Goal: Information Seeking & Learning: Learn about a topic

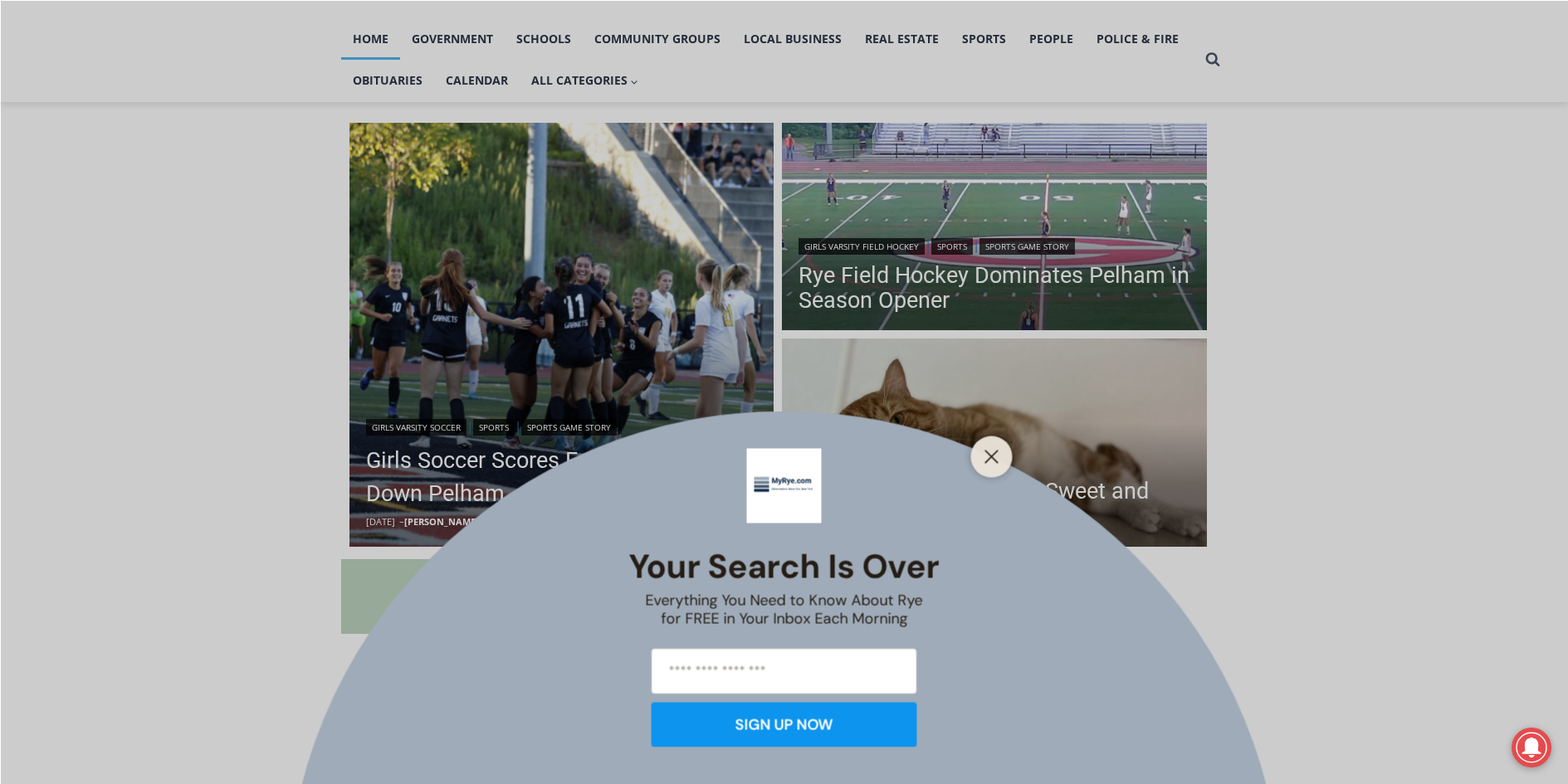
scroll to position [415, 0]
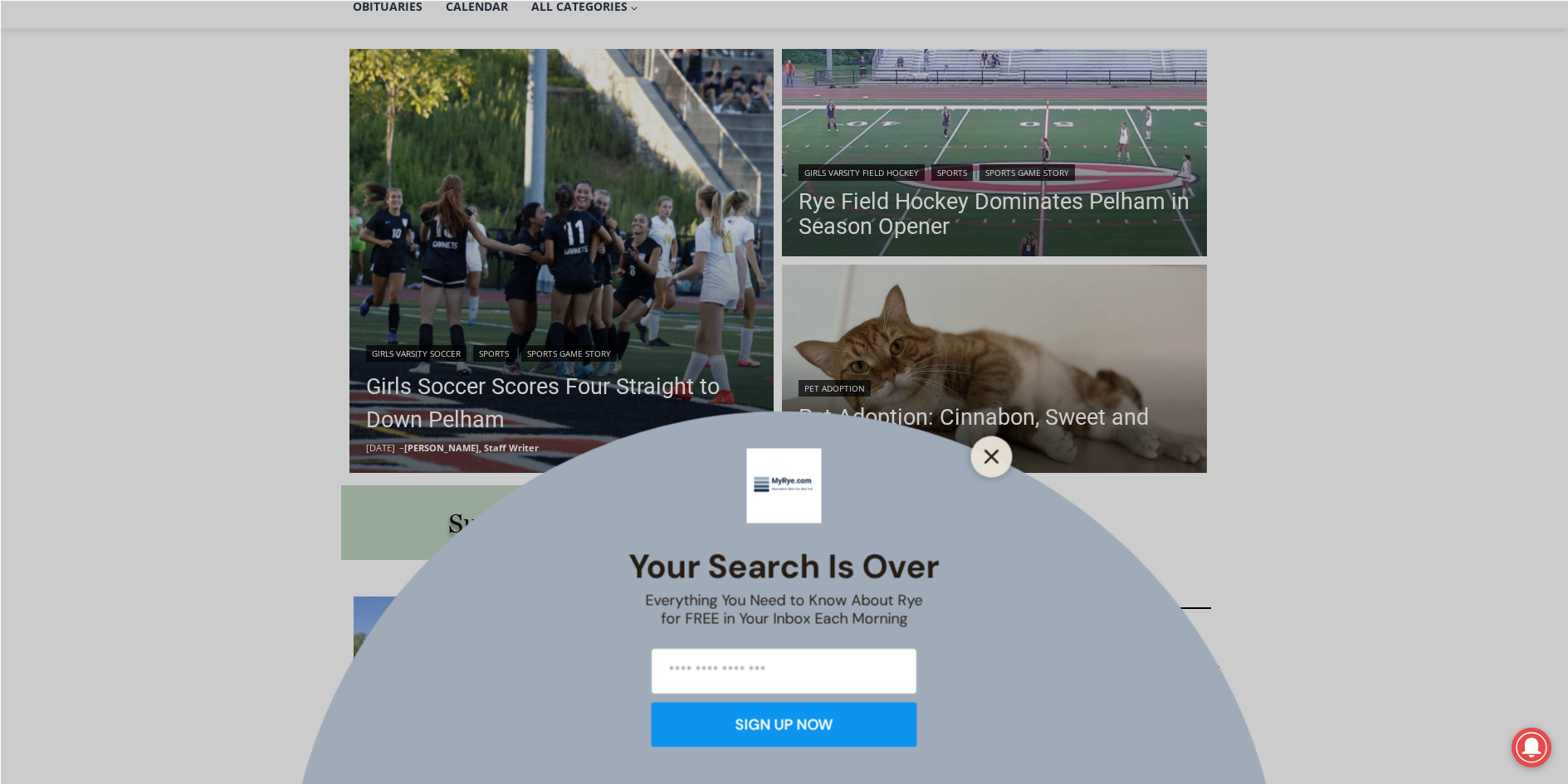
click at [985, 465] on button "Close" at bounding box center [992, 457] width 23 height 23
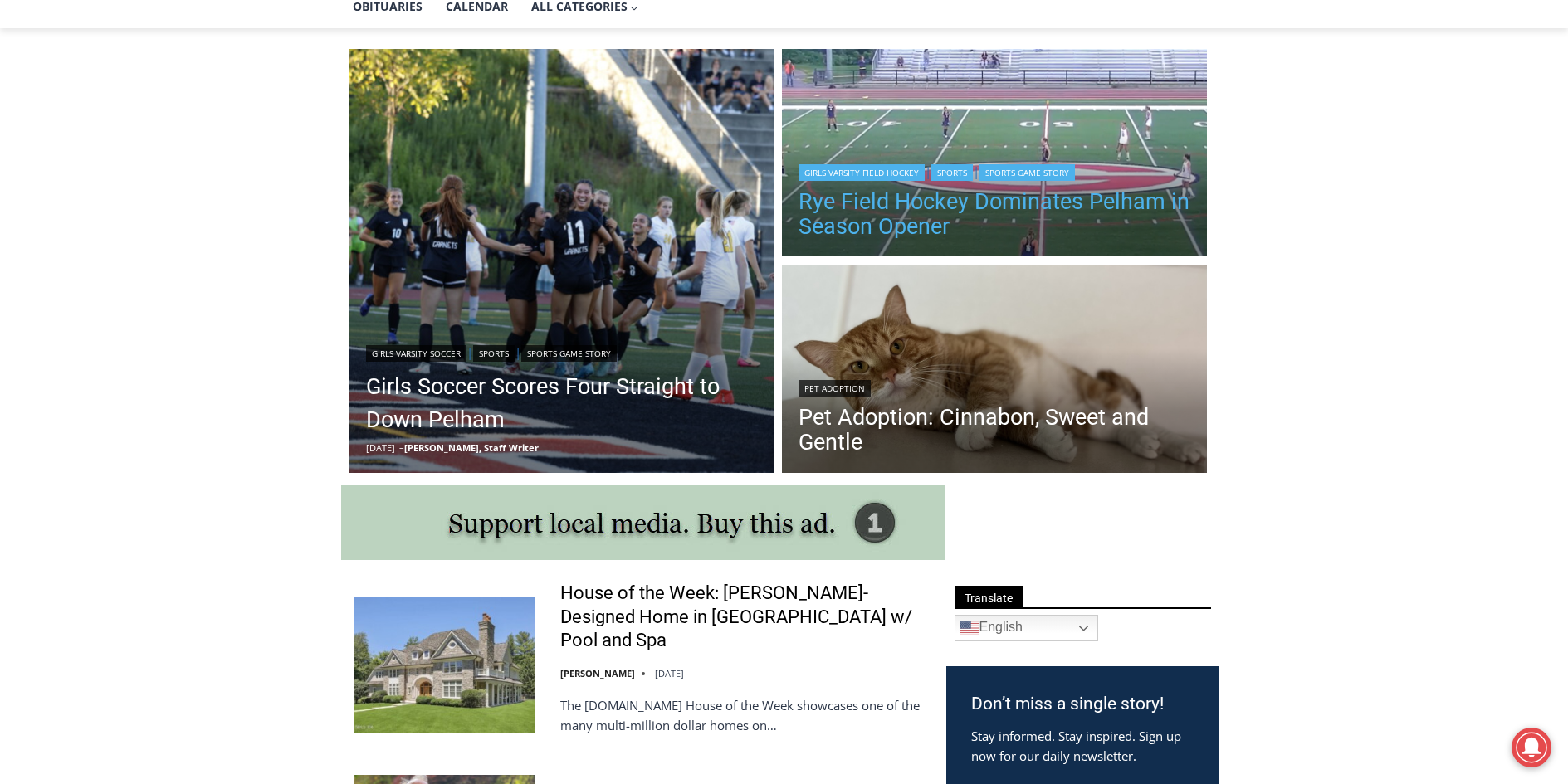
click at [1036, 204] on link "Rye Field Hockey Dominates Pelham in Season Opener" at bounding box center [994, 214] width 392 height 50
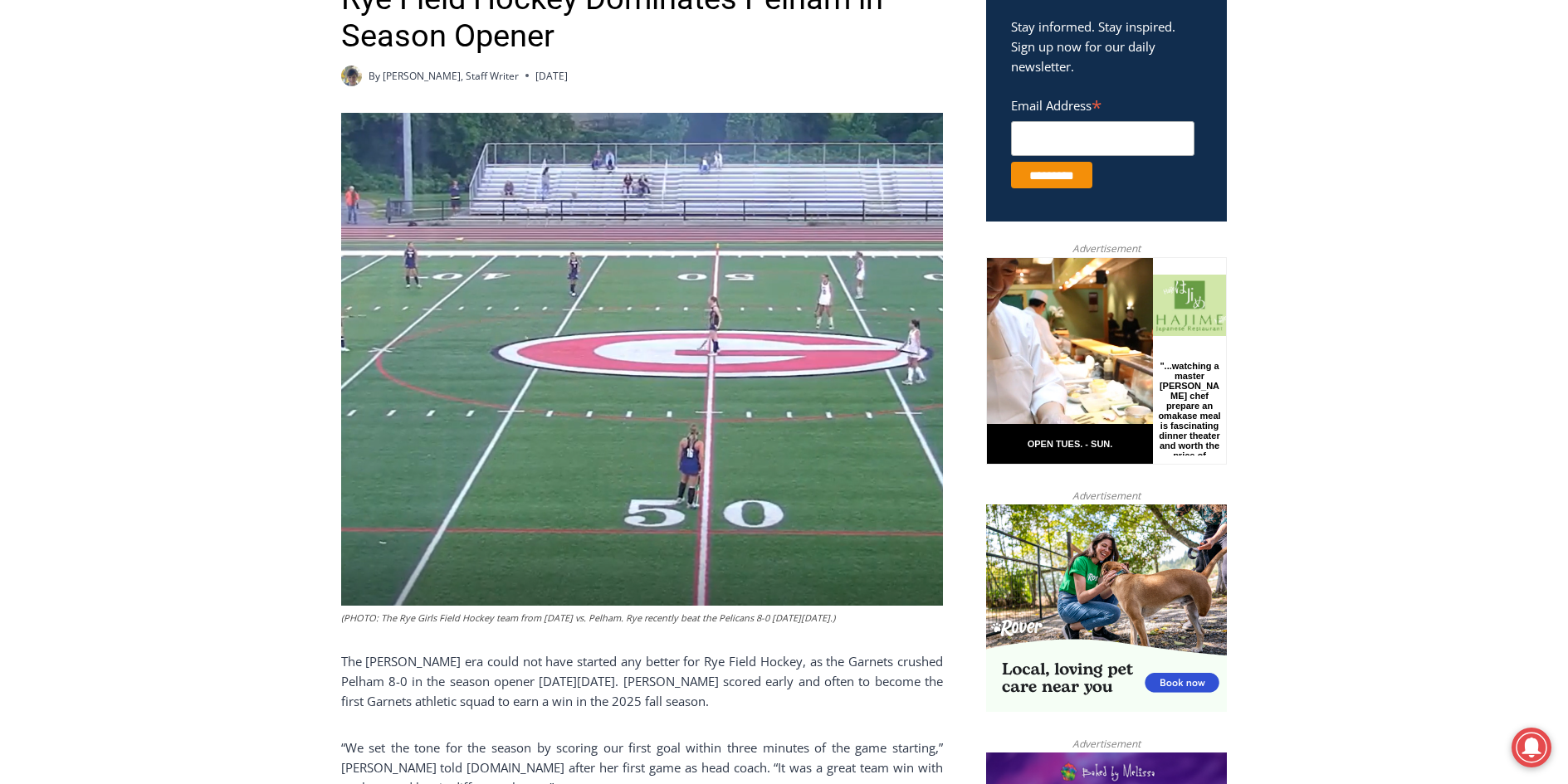
scroll to position [548, 0]
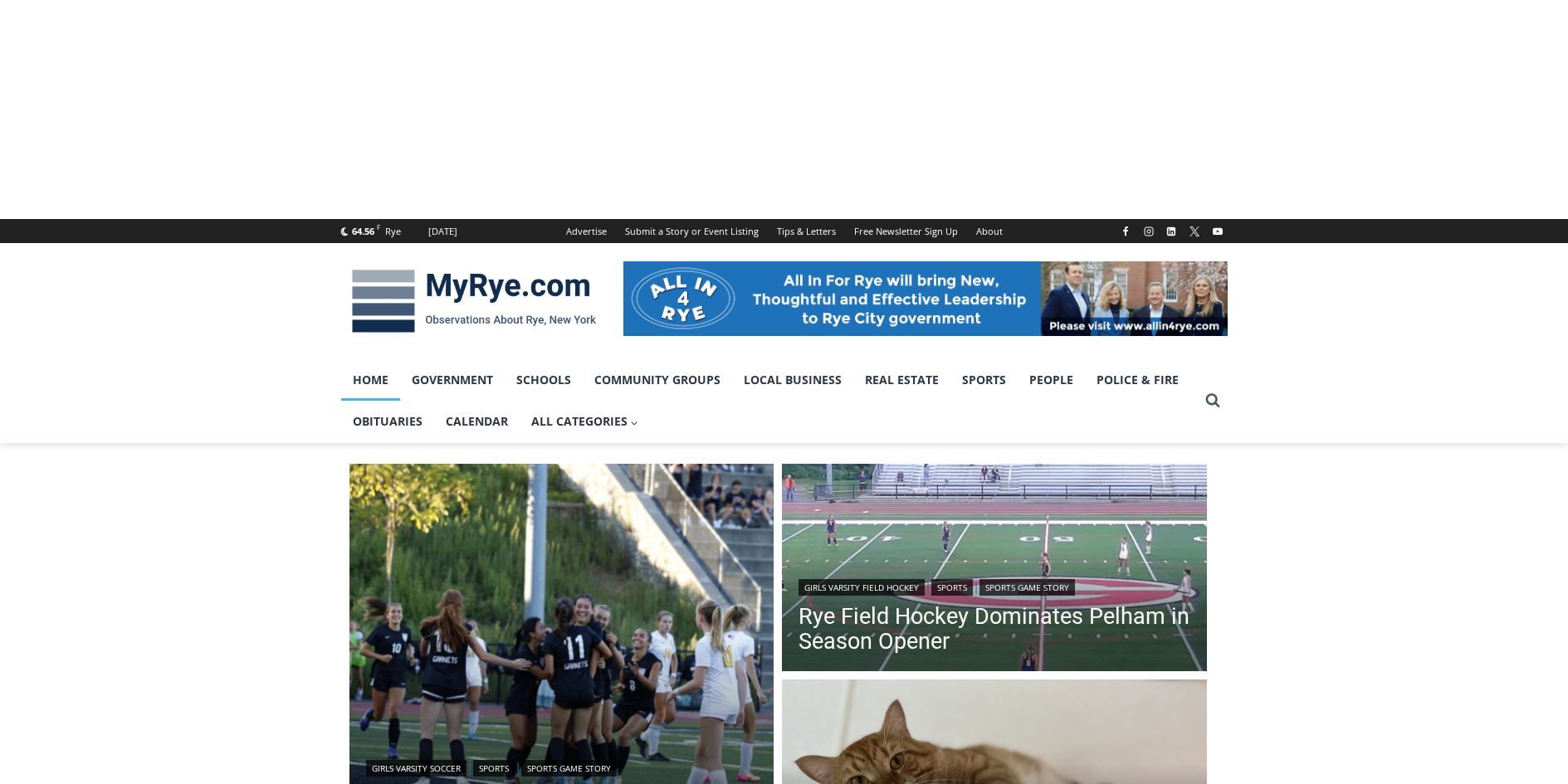
scroll to position [402, 0]
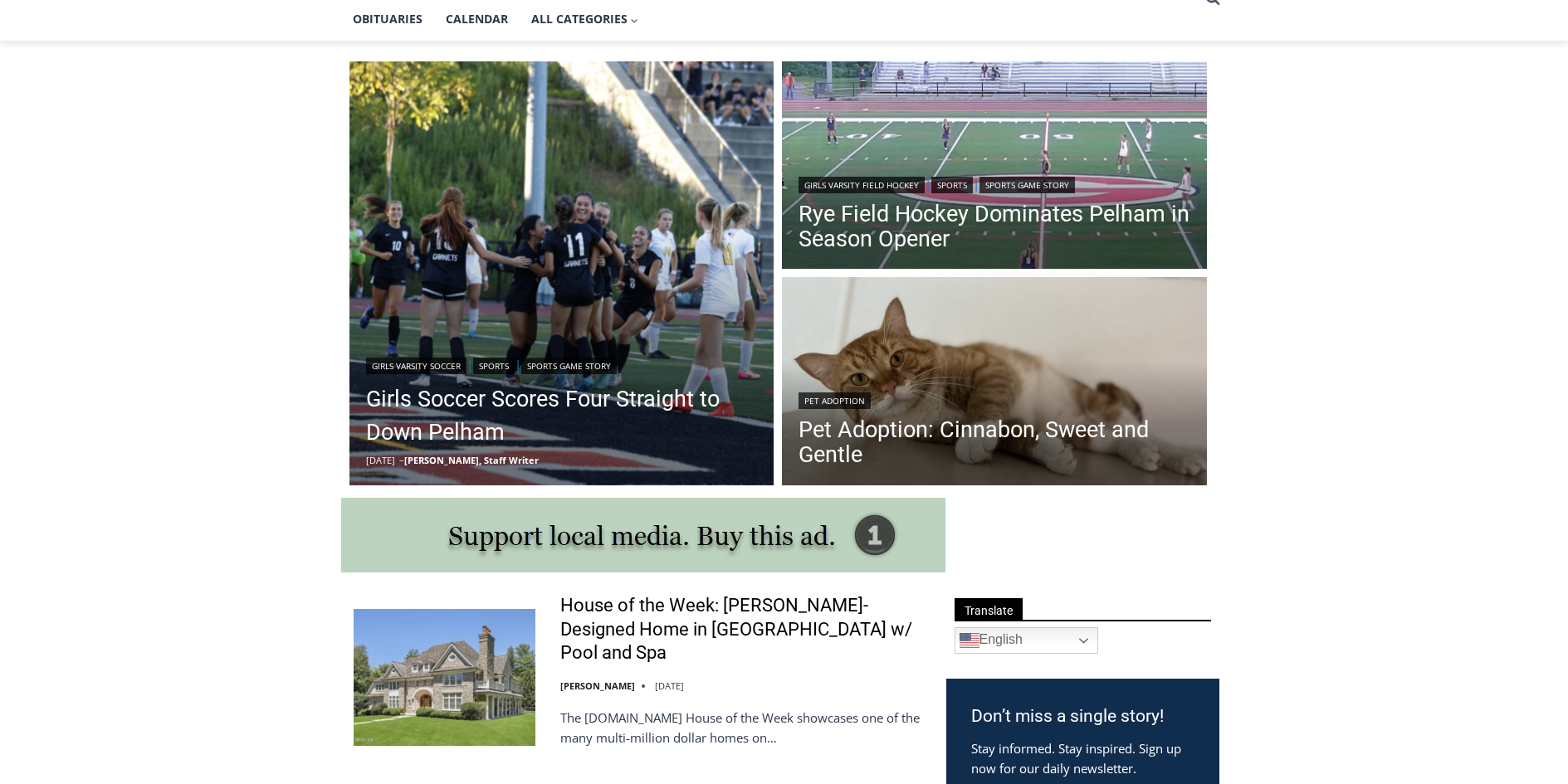
click at [606, 400] on link "Girls Soccer Scores Four Straight to Down Pelham" at bounding box center [561, 416] width 392 height 66
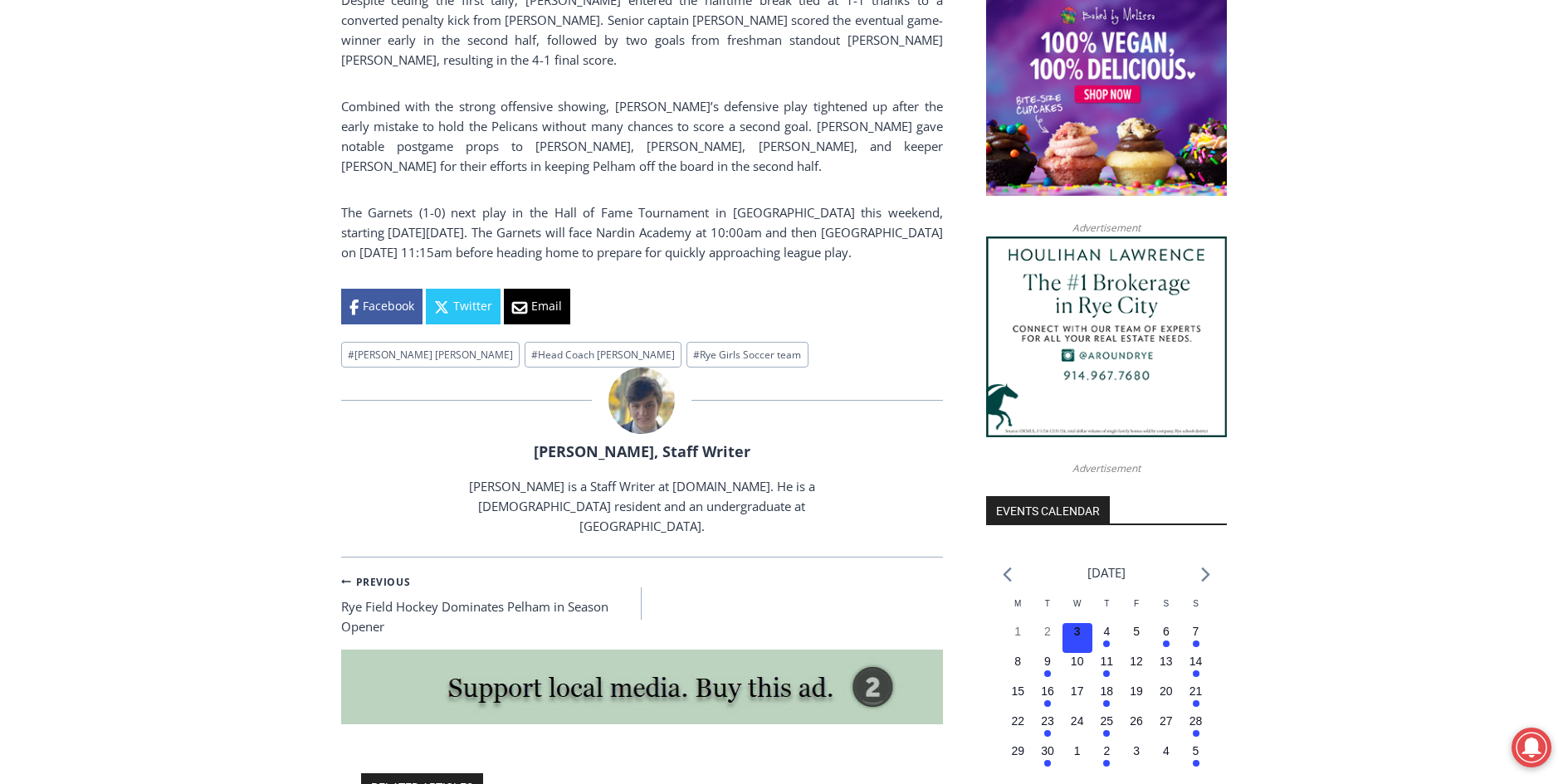
scroll to position [1378, 0]
